Goal: Information Seeking & Learning: Learn about a topic

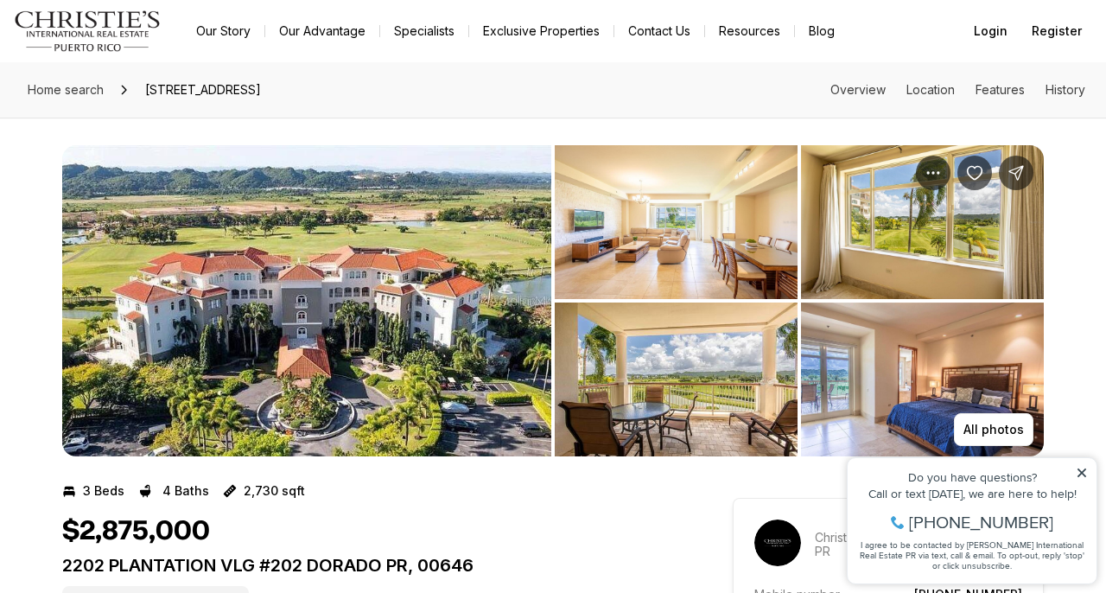
click at [737, 225] on img "View image gallery" at bounding box center [676, 222] width 243 height 154
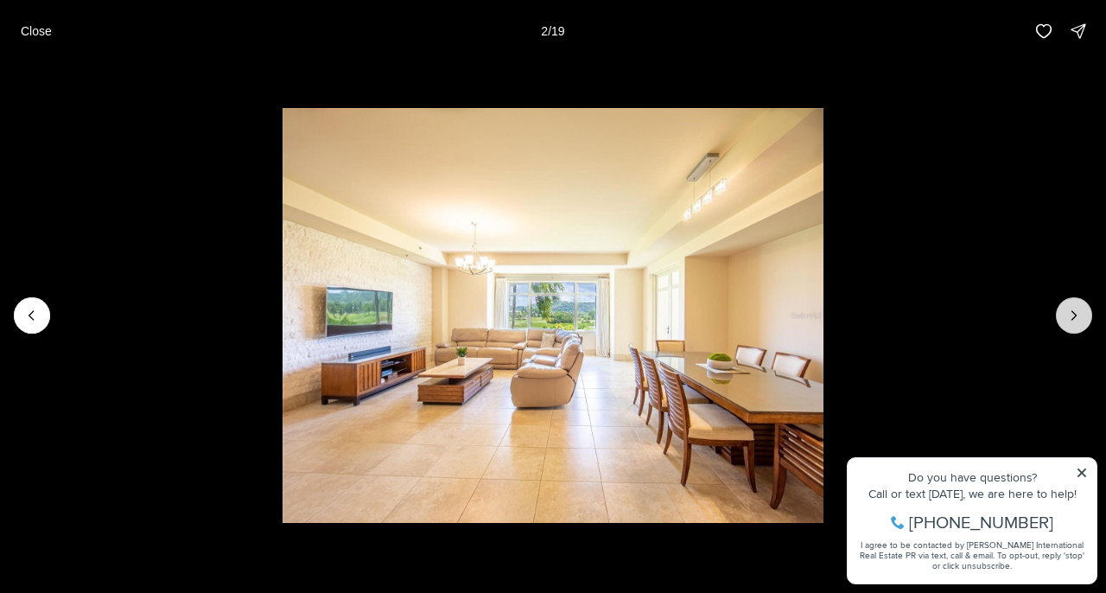
click at [1069, 319] on icon "Next slide" at bounding box center [1073, 315] width 17 height 17
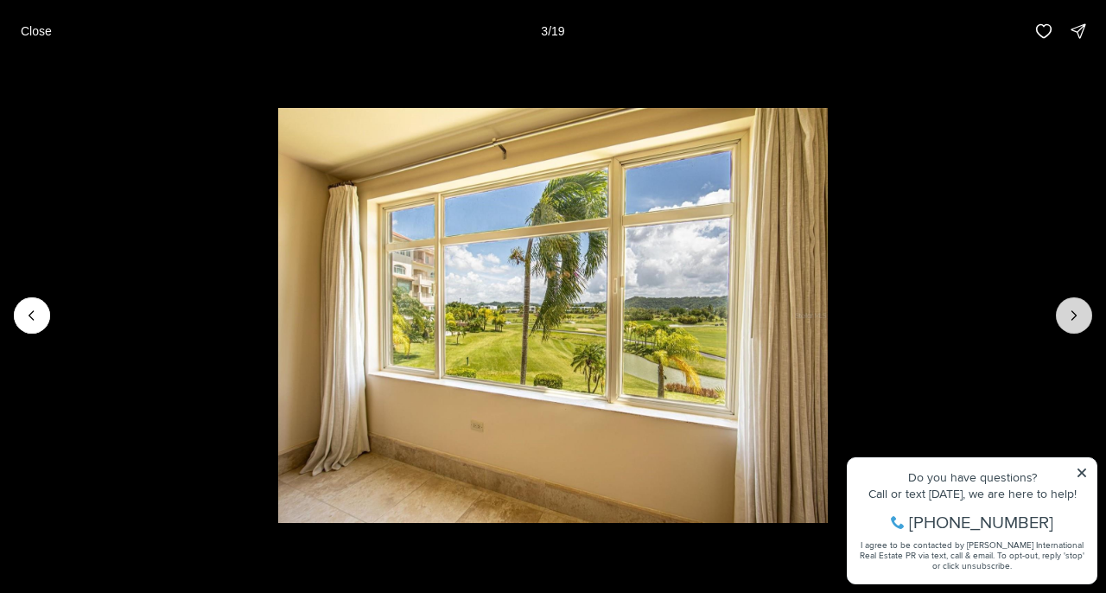
click at [1069, 319] on icon "Next slide" at bounding box center [1073, 315] width 17 height 17
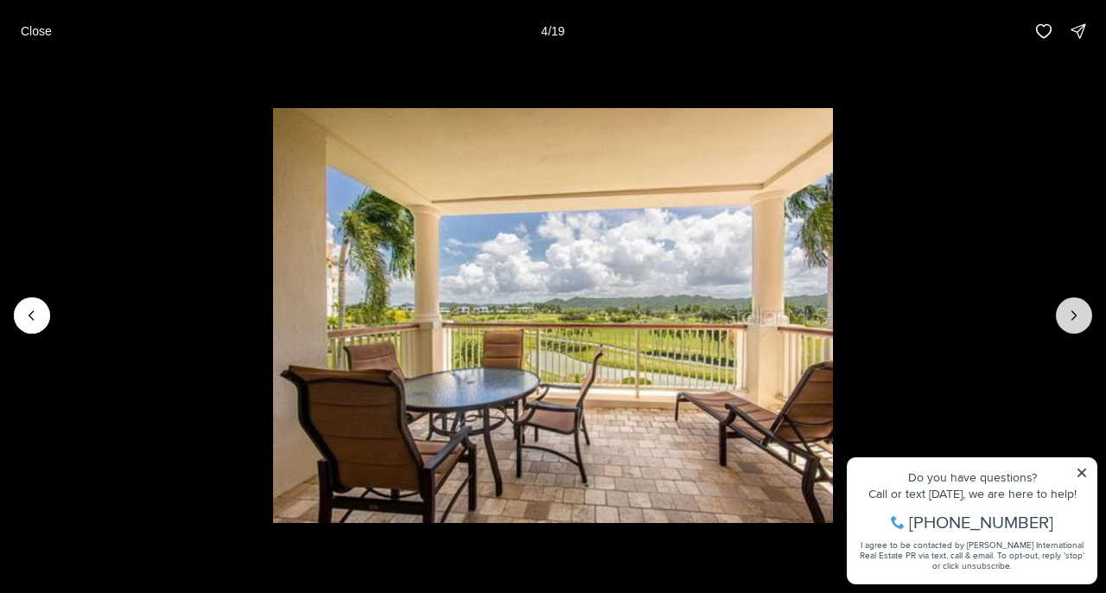
click at [1069, 319] on icon "Next slide" at bounding box center [1073, 315] width 17 height 17
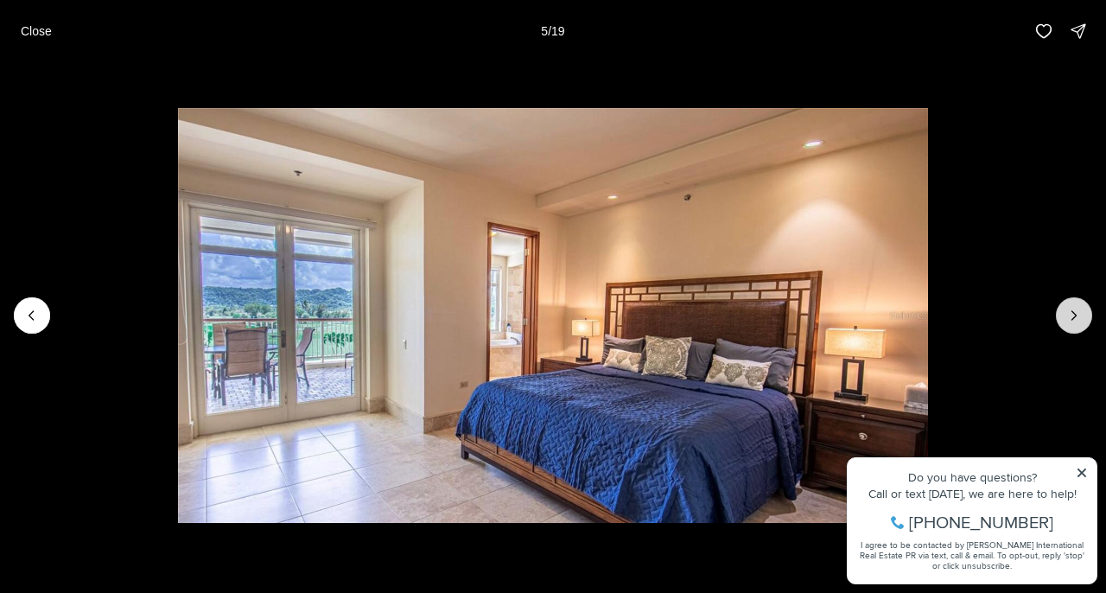
click at [1069, 319] on icon "Next slide" at bounding box center [1073, 315] width 17 height 17
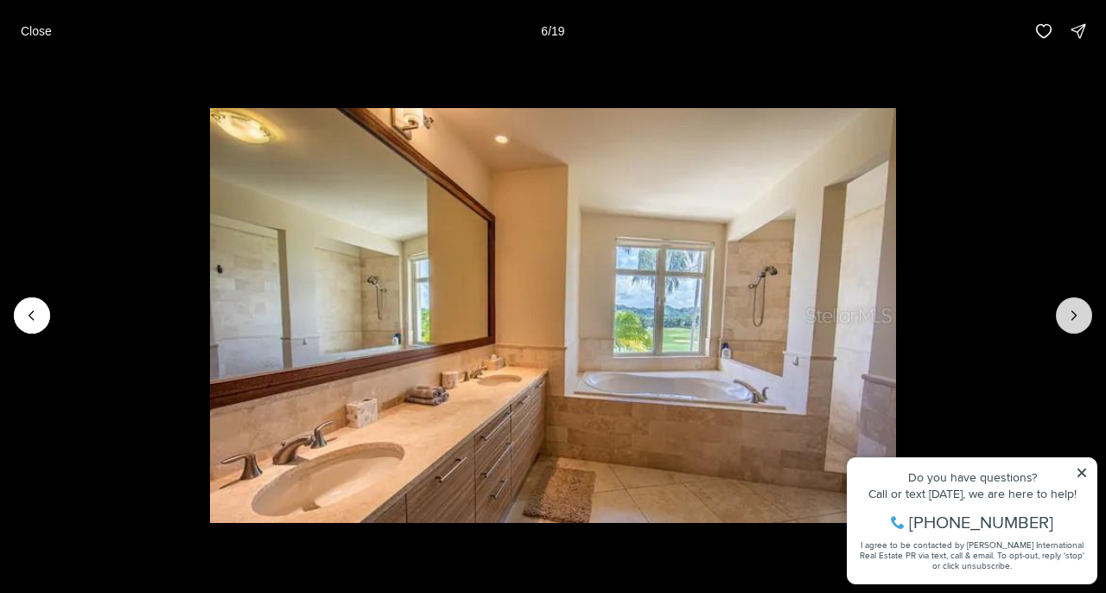
click at [1069, 319] on icon "Next slide" at bounding box center [1073, 315] width 17 height 17
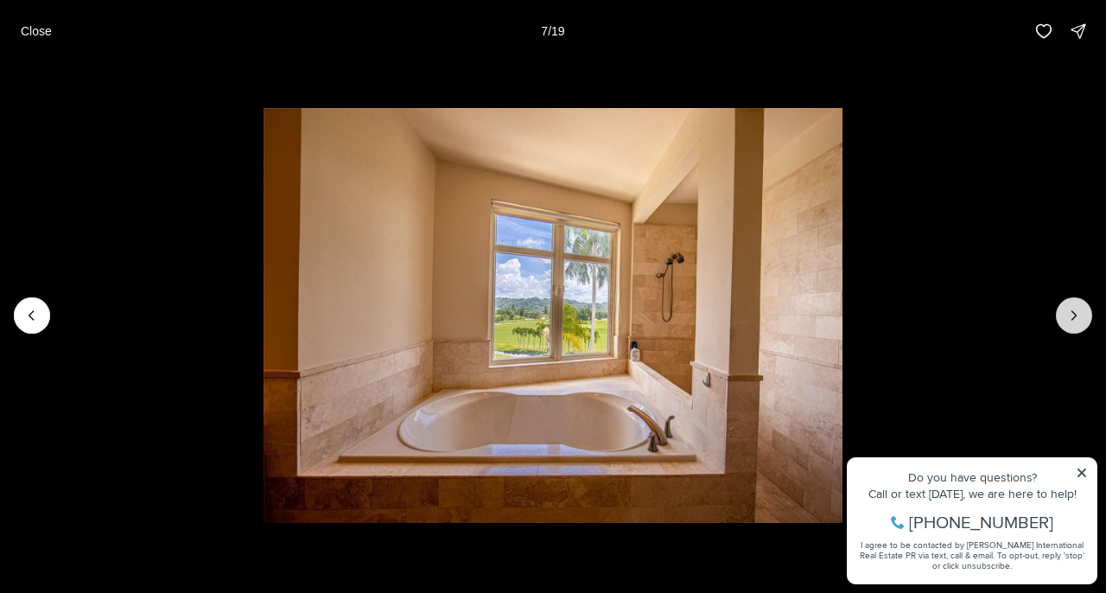
click at [1069, 319] on icon "Next slide" at bounding box center [1073, 315] width 17 height 17
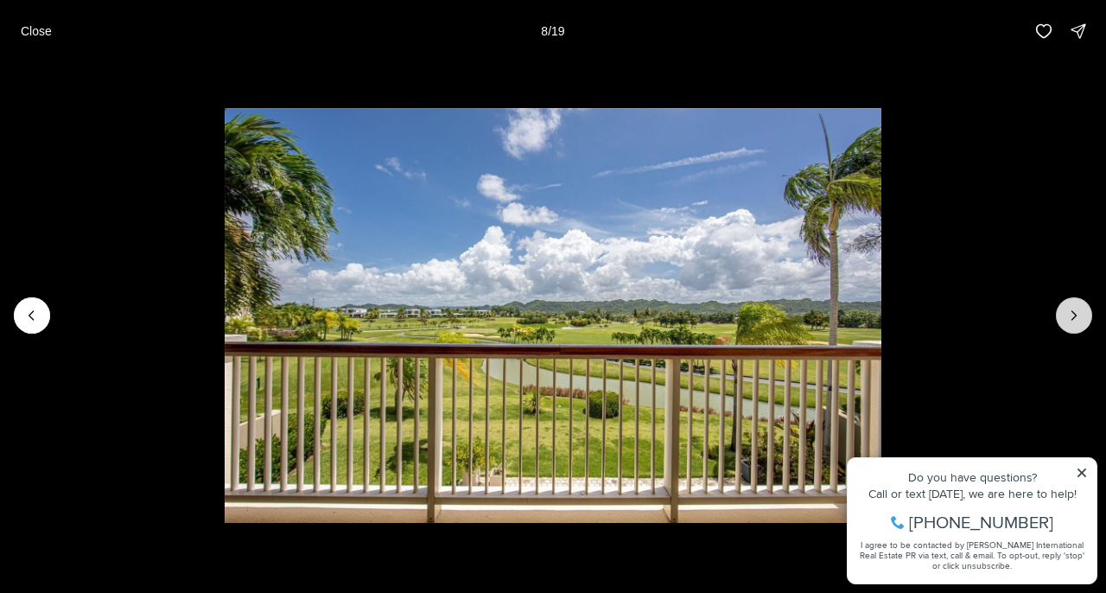
click at [1069, 319] on icon "Next slide" at bounding box center [1073, 315] width 17 height 17
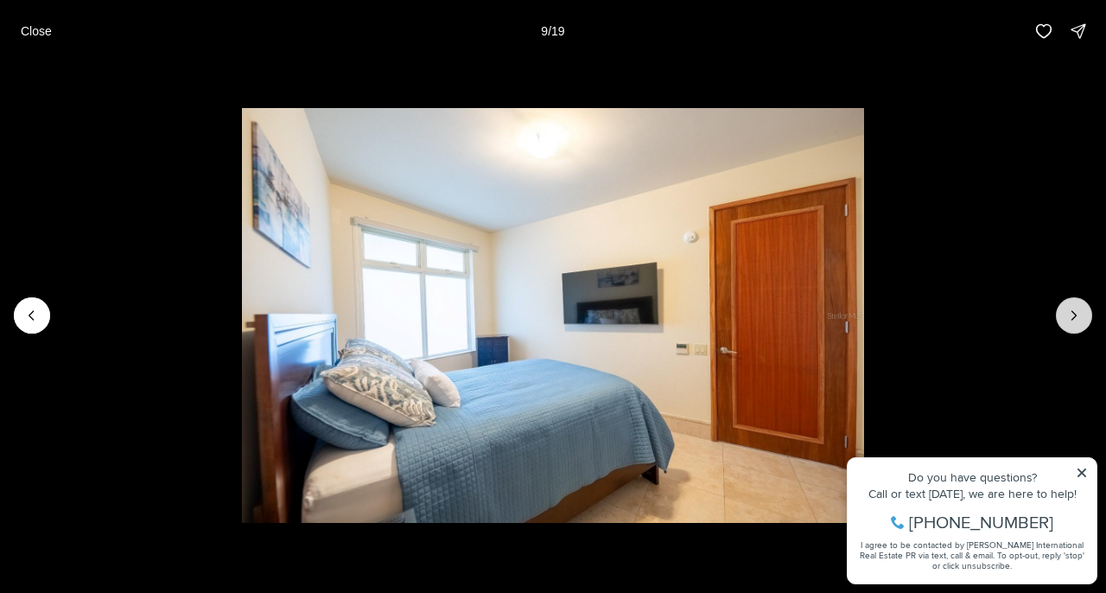
click at [1069, 319] on icon "Next slide" at bounding box center [1073, 315] width 17 height 17
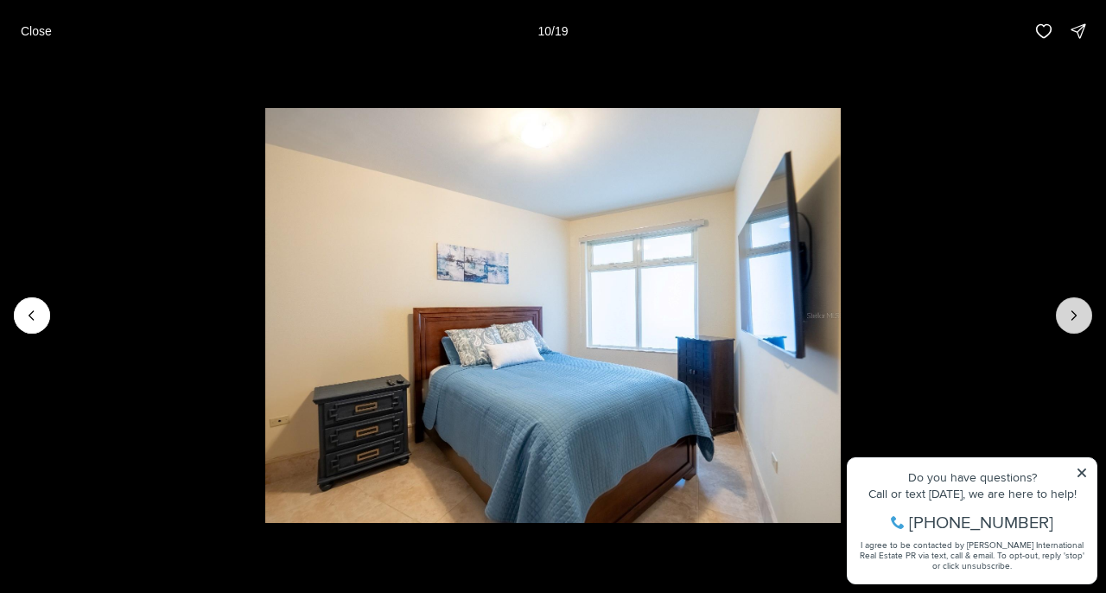
click at [1069, 319] on icon "Next slide" at bounding box center [1073, 315] width 17 height 17
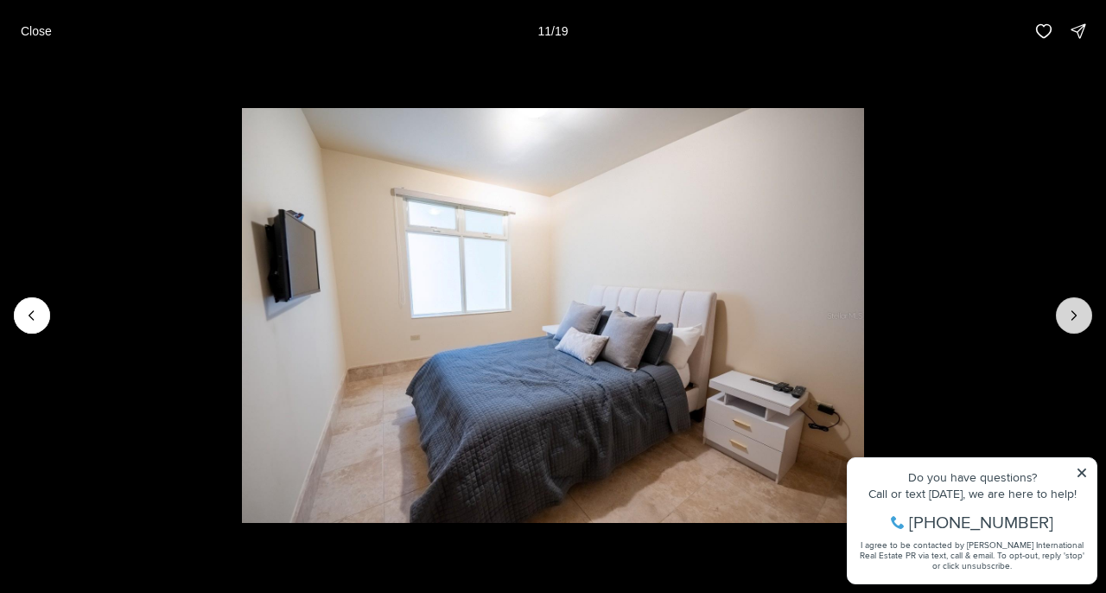
click at [1069, 319] on icon "Next slide" at bounding box center [1073, 315] width 17 height 17
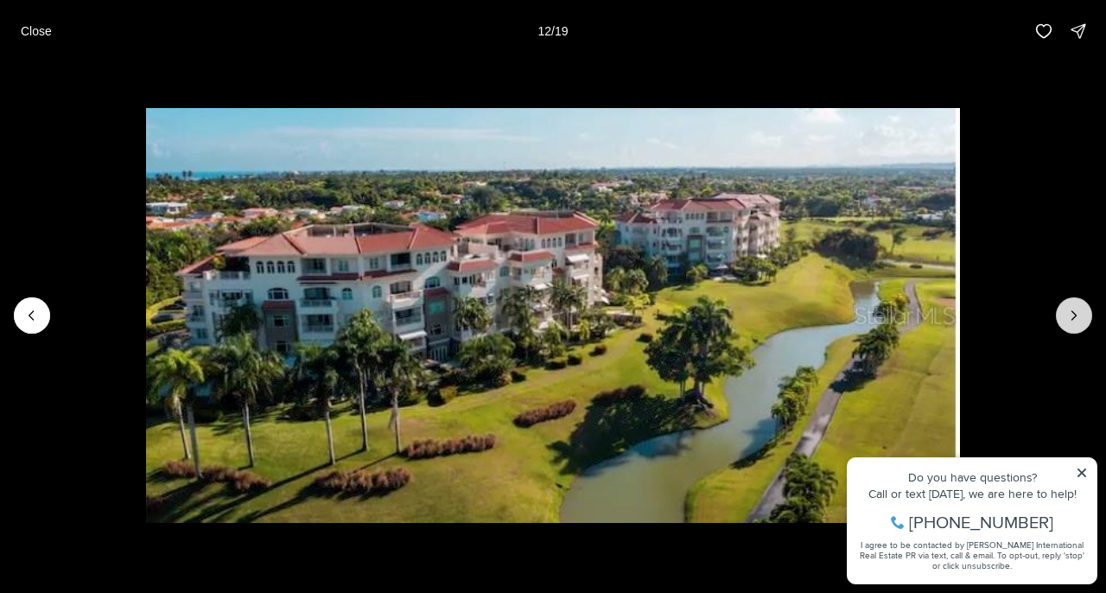
click at [1076, 314] on icon "Next slide" at bounding box center [1073, 315] width 17 height 17
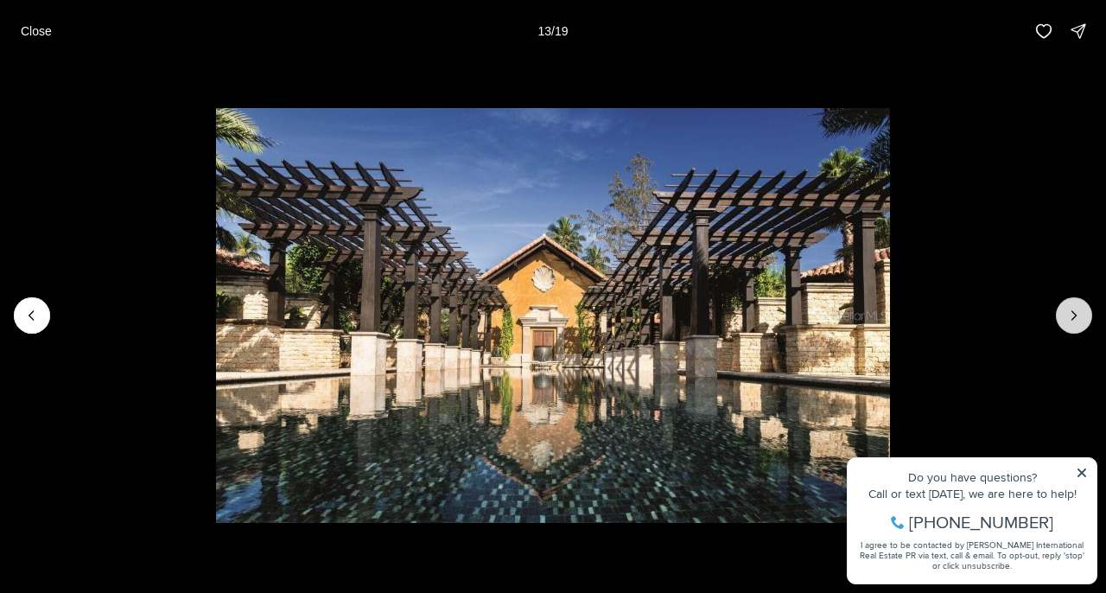
click at [1076, 314] on icon "Next slide" at bounding box center [1073, 315] width 17 height 17
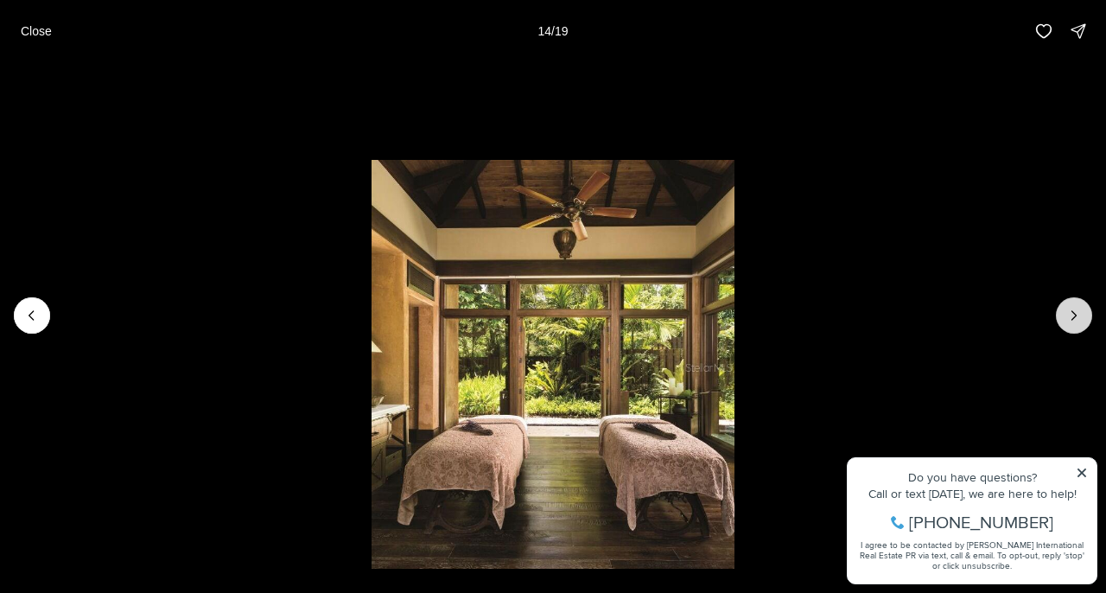
click at [1076, 314] on icon "Next slide" at bounding box center [1073, 315] width 17 height 17
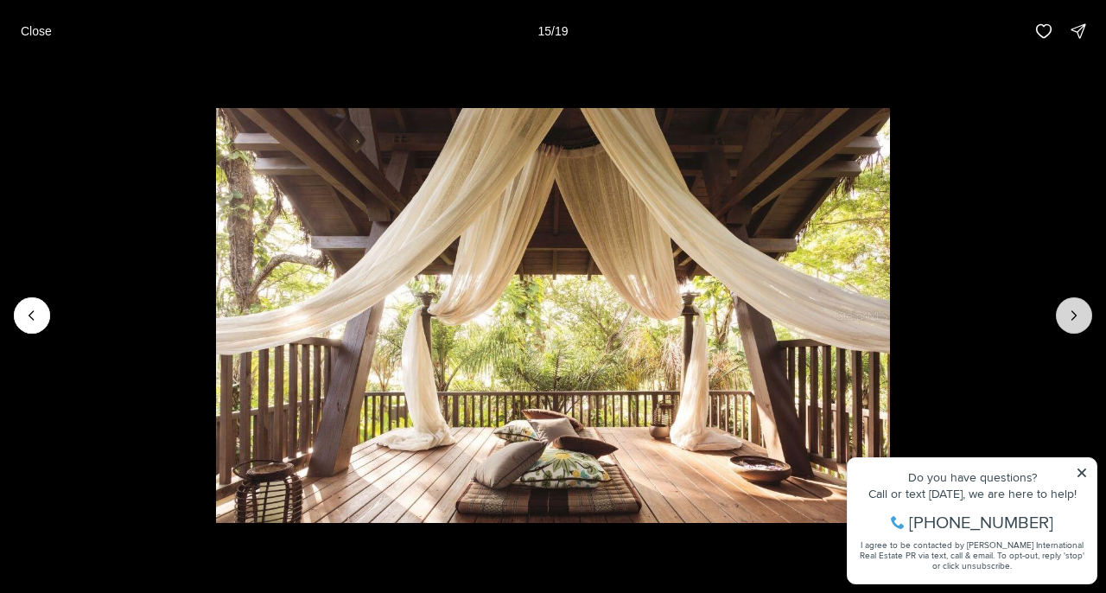
click at [1076, 314] on icon "Next slide" at bounding box center [1073, 315] width 17 height 17
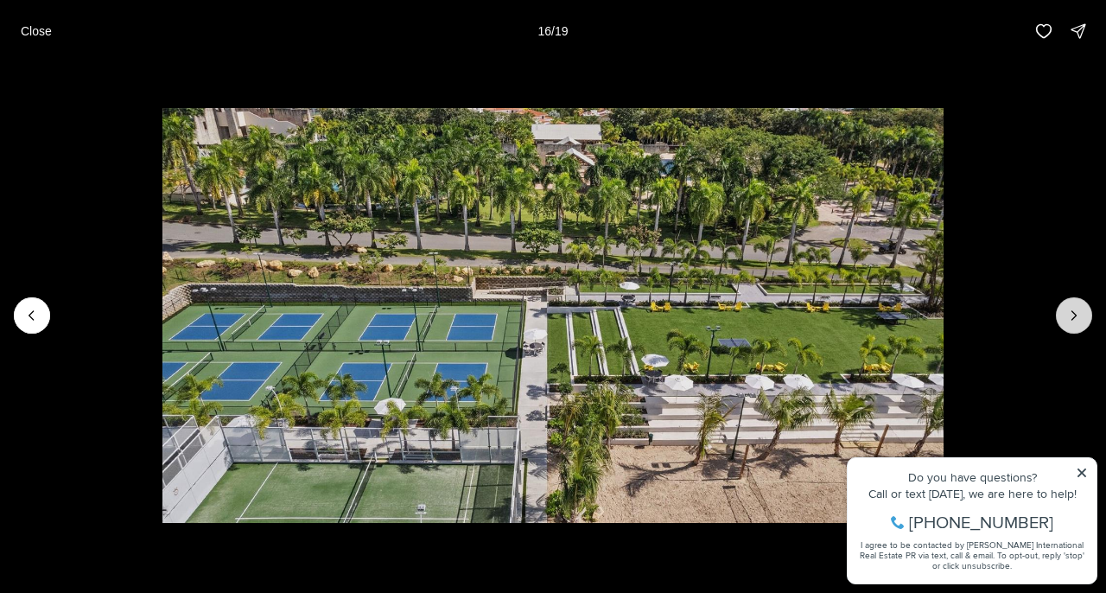
click at [1076, 314] on icon "Next slide" at bounding box center [1073, 315] width 17 height 17
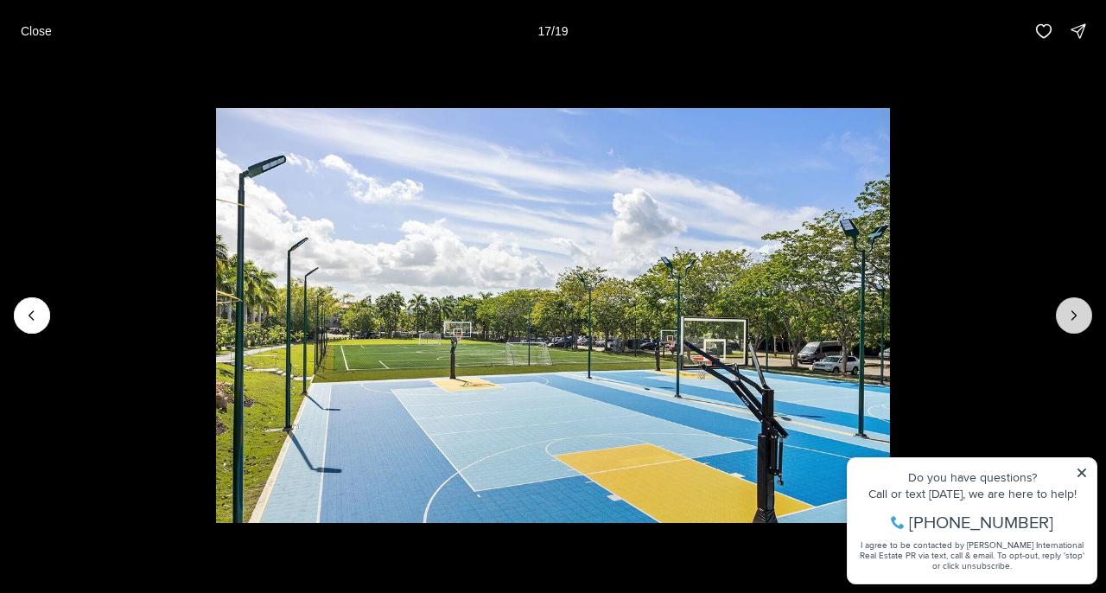
click at [1076, 314] on icon "Next slide" at bounding box center [1073, 315] width 17 height 17
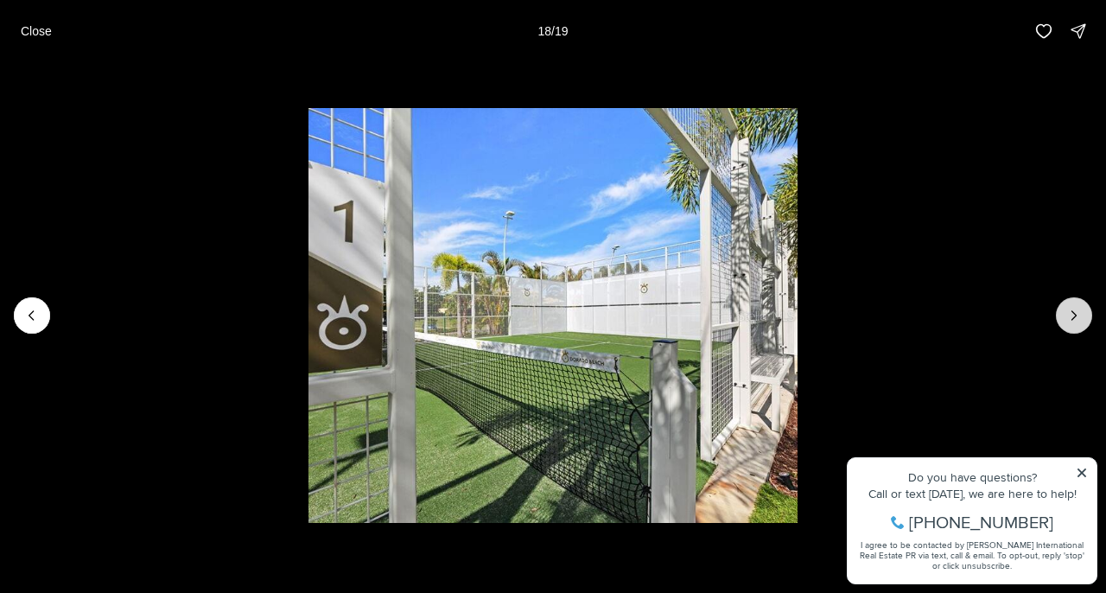
click at [1076, 314] on icon "Next slide" at bounding box center [1073, 315] width 17 height 17
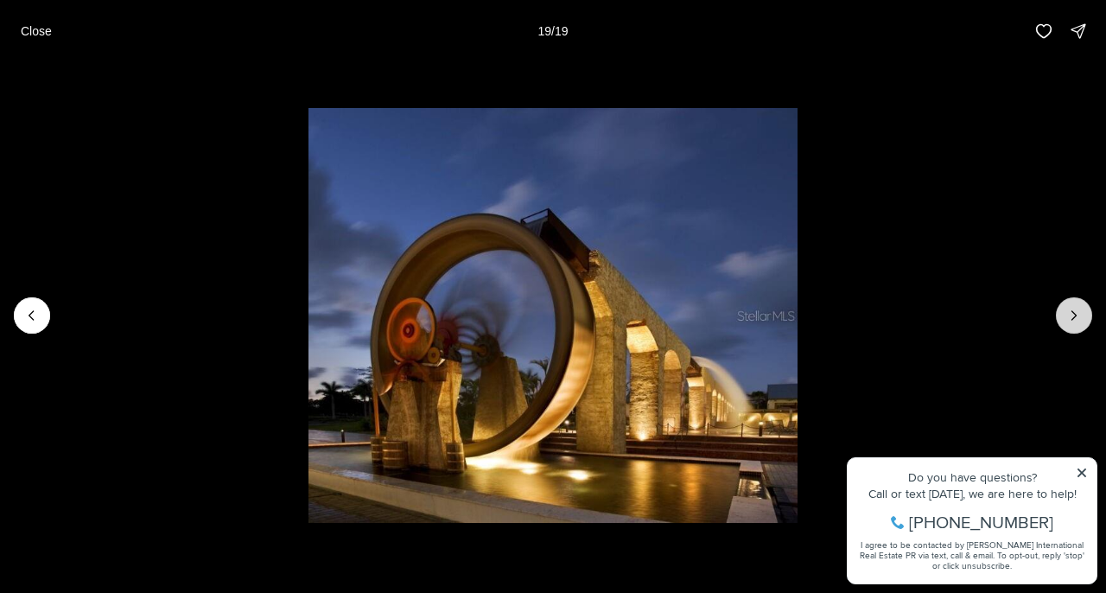
click at [1076, 314] on div at bounding box center [1074, 315] width 36 height 36
